Goal: Transaction & Acquisition: Download file/media

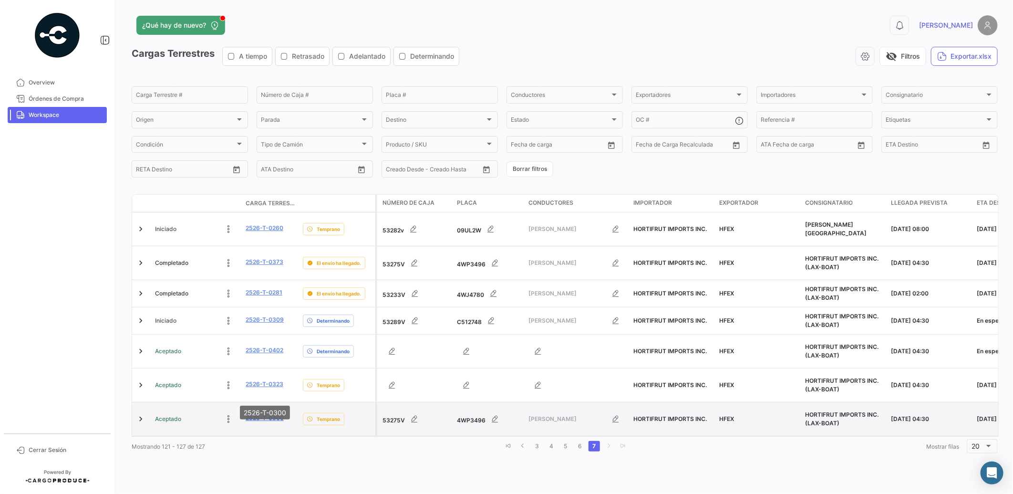
click at [263, 414] on link "2526-T-0300" at bounding box center [265, 418] width 38 height 9
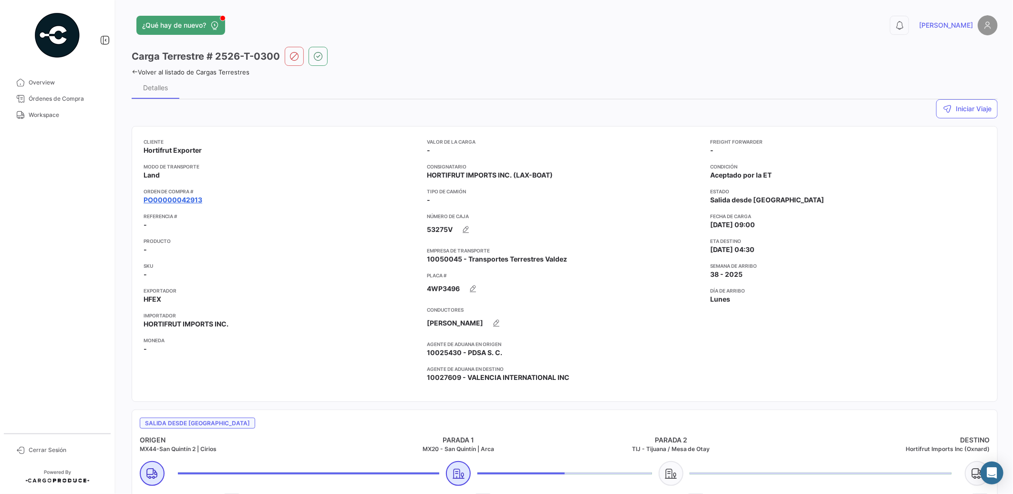
click at [187, 199] on link "PO00000042913" at bounding box center [173, 200] width 59 height 10
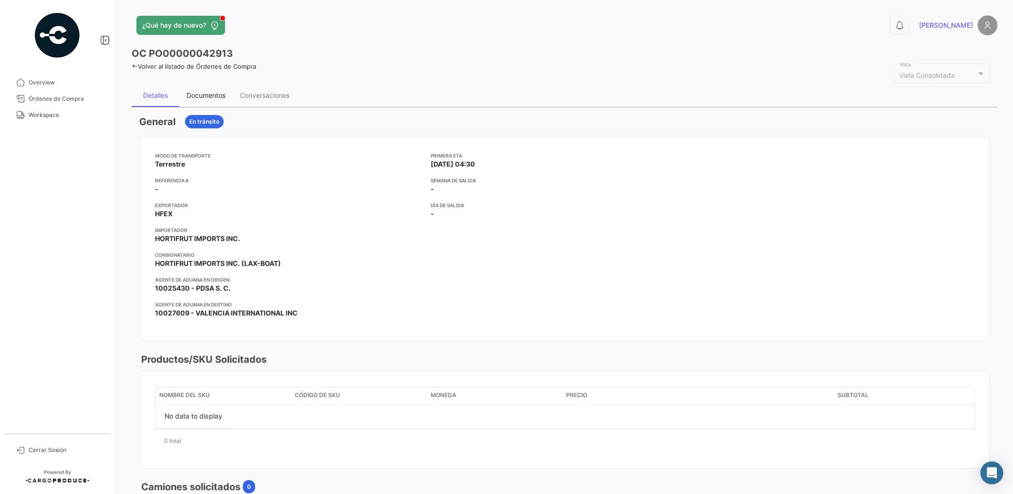
click at [211, 87] on div "Documentos" at bounding box center [205, 95] width 53 height 23
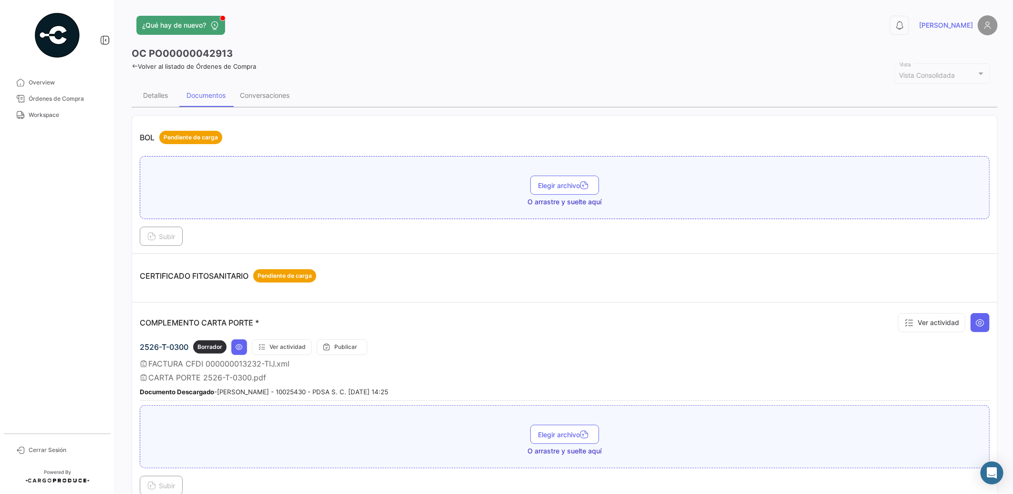
drag, startPoint x: 1007, startPoint y: 163, endPoint x: 1015, endPoint y: 208, distance: 45.5
click at [1013, 208] on html "Overview Órdenes de Compra Workspace Cerrar Sesión ¿Qué hay de nuevo? 0 [PERSON…" at bounding box center [506, 247] width 1013 height 494
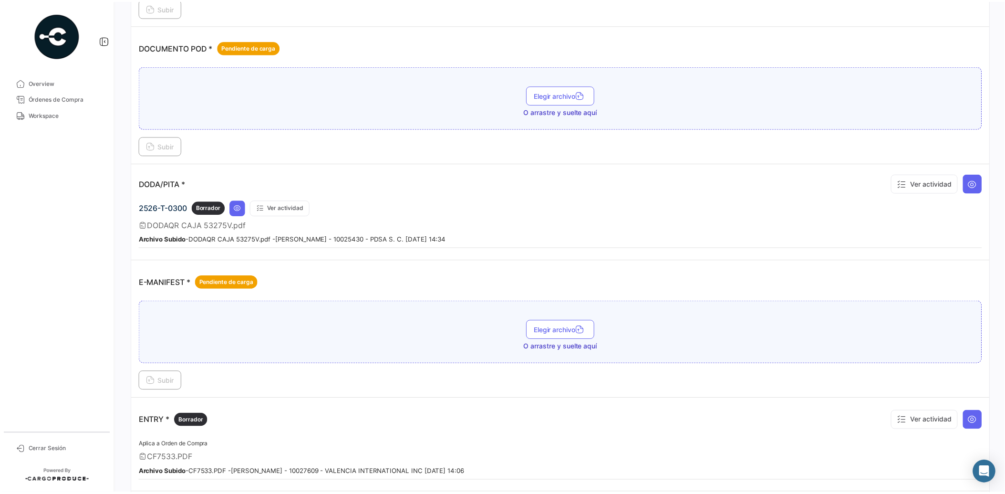
scroll to position [564, 0]
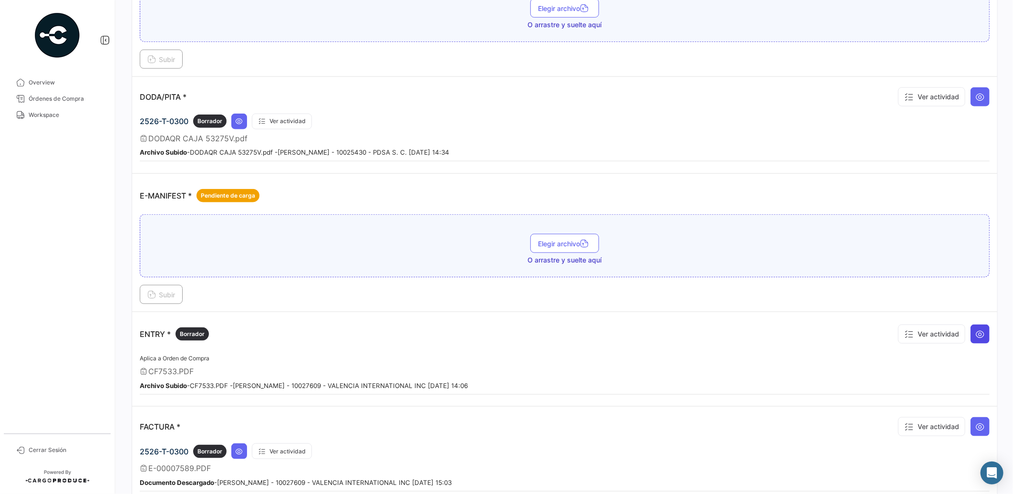
click at [976, 334] on icon at bounding box center [981, 334] width 10 height 10
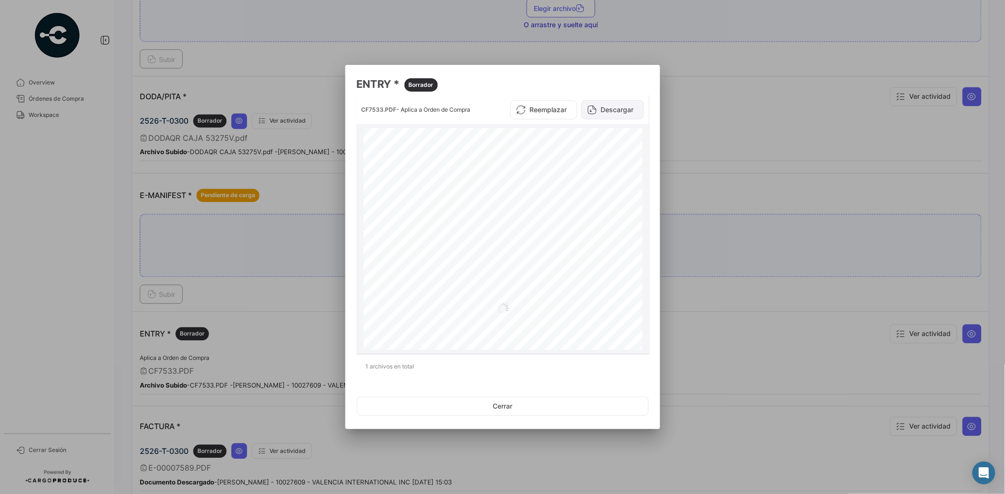
click at [609, 108] on button "Descargar" at bounding box center [613, 109] width 62 height 19
